Goal: Unclear: Browse casually

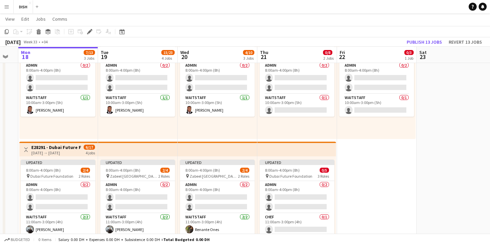
scroll to position [101, 0]
